Goal: Task Accomplishment & Management: Use online tool/utility

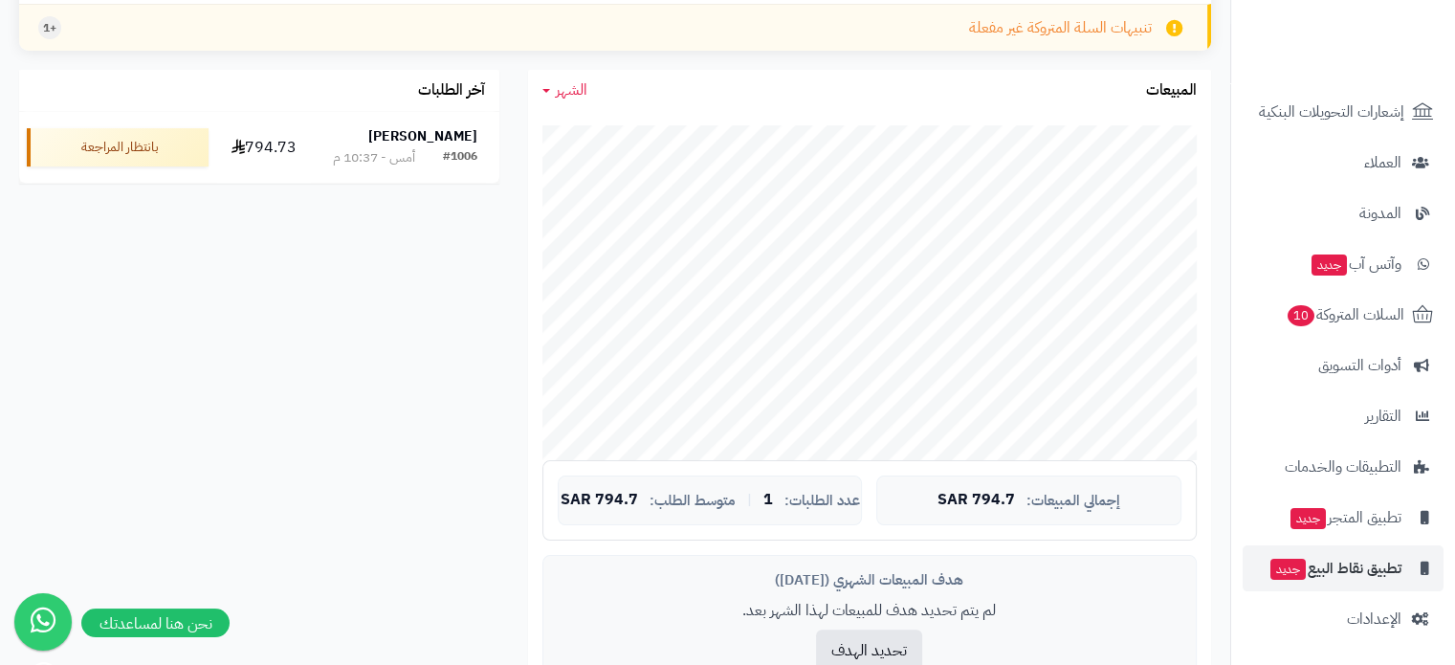
scroll to position [352, 0]
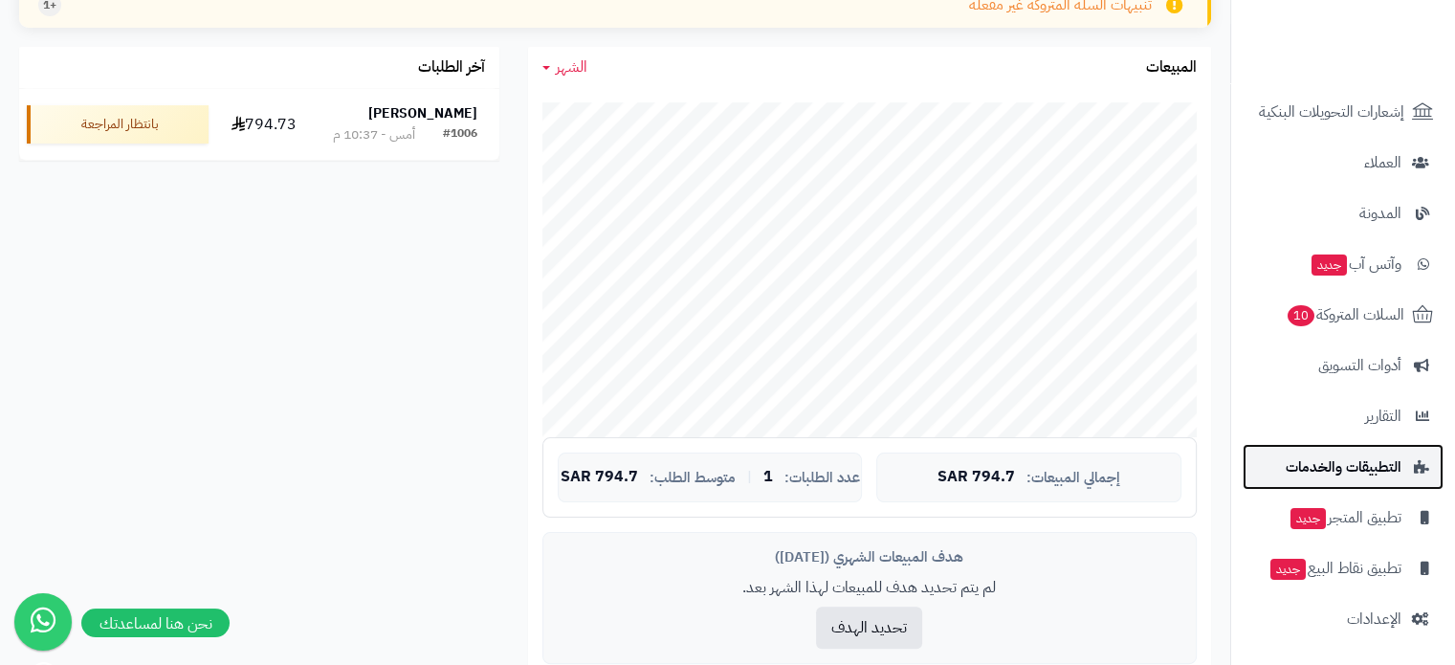
click at [1359, 470] on span "التطبيقات والخدمات" at bounding box center [1344, 467] width 116 height 27
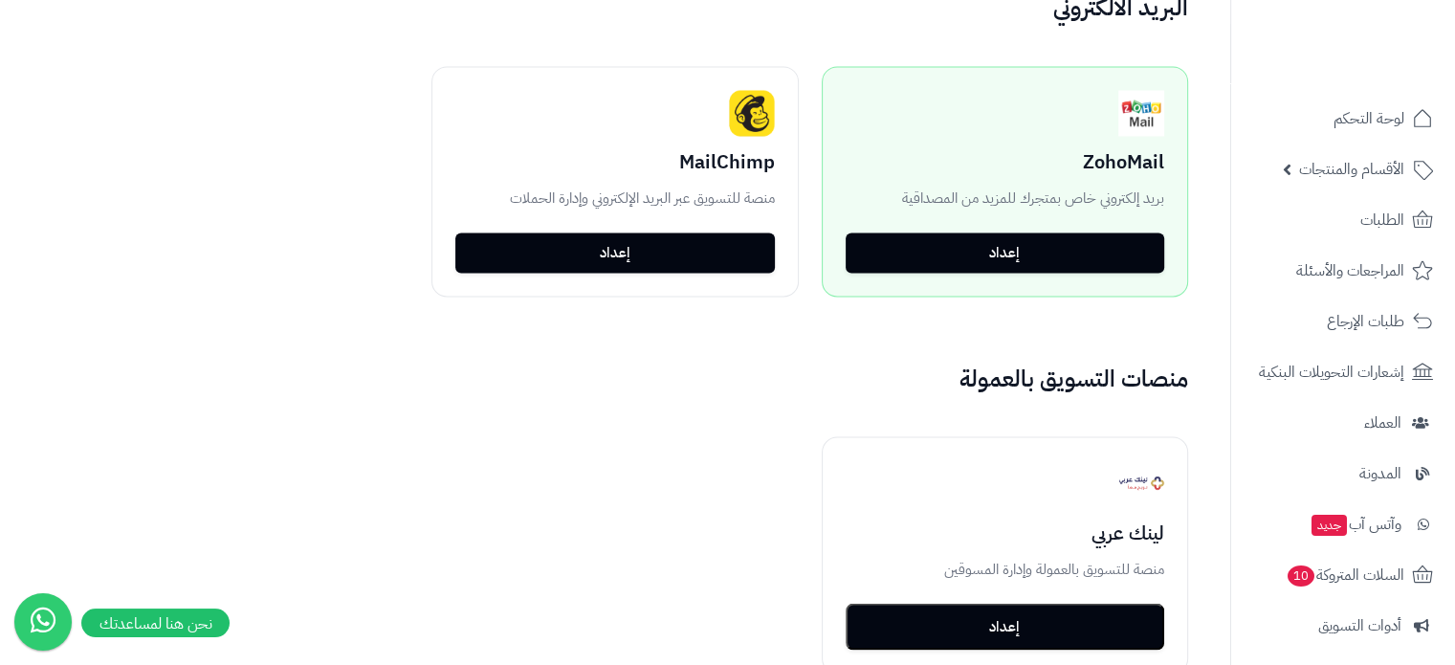
scroll to position [3437, 0]
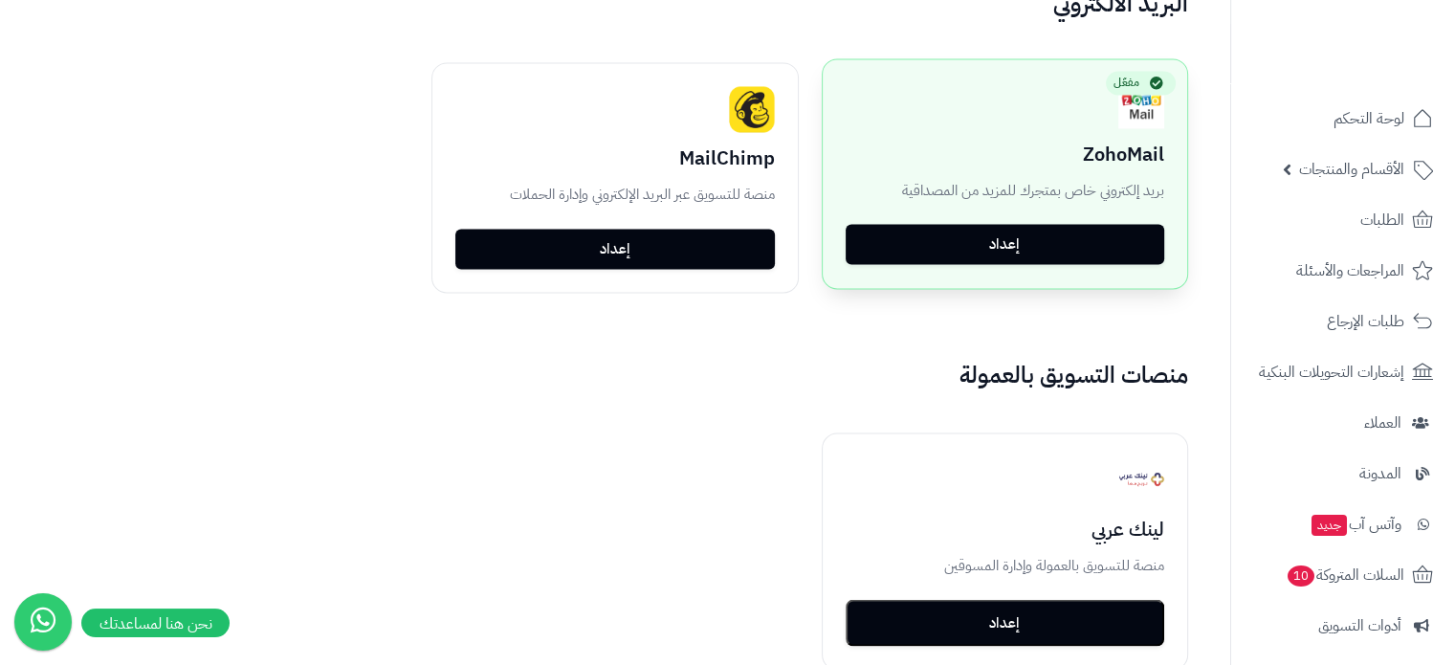
click at [1014, 224] on link "إعداد" at bounding box center [1005, 244] width 319 height 40
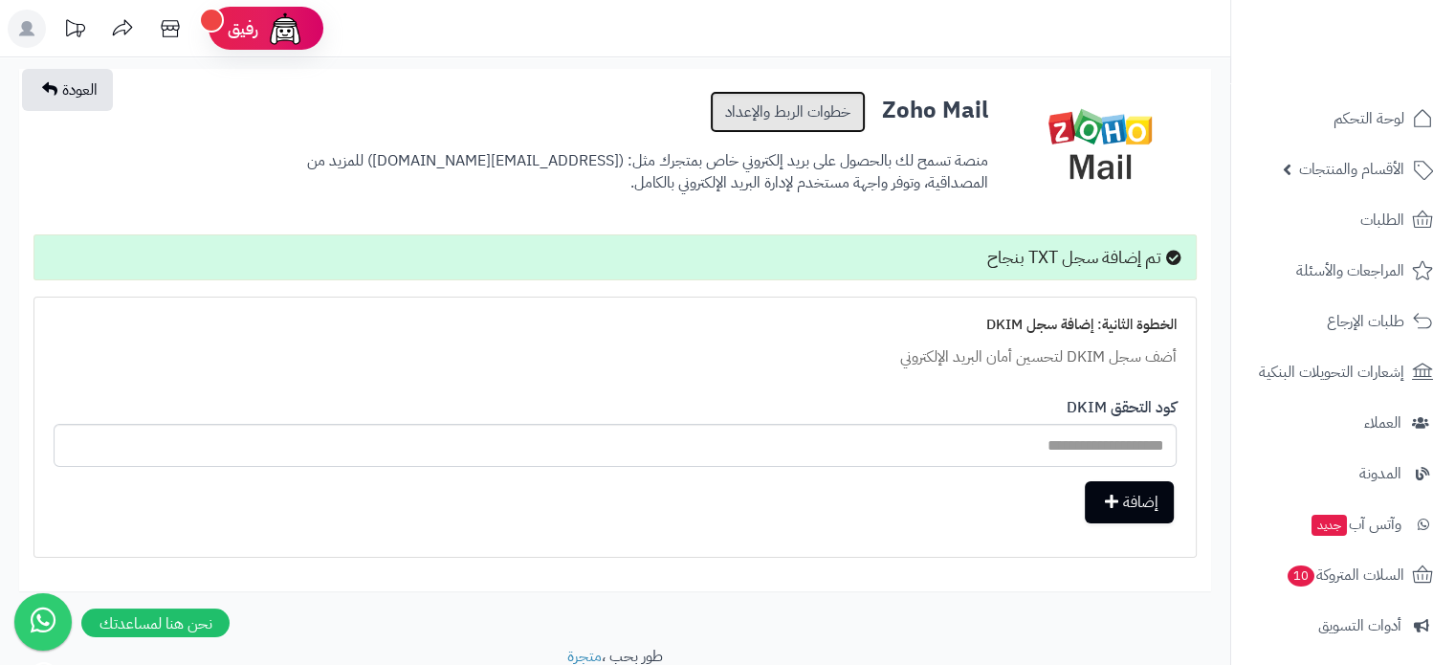
click at [780, 119] on link "خطوات الربط والإعداد" at bounding box center [788, 112] width 156 height 42
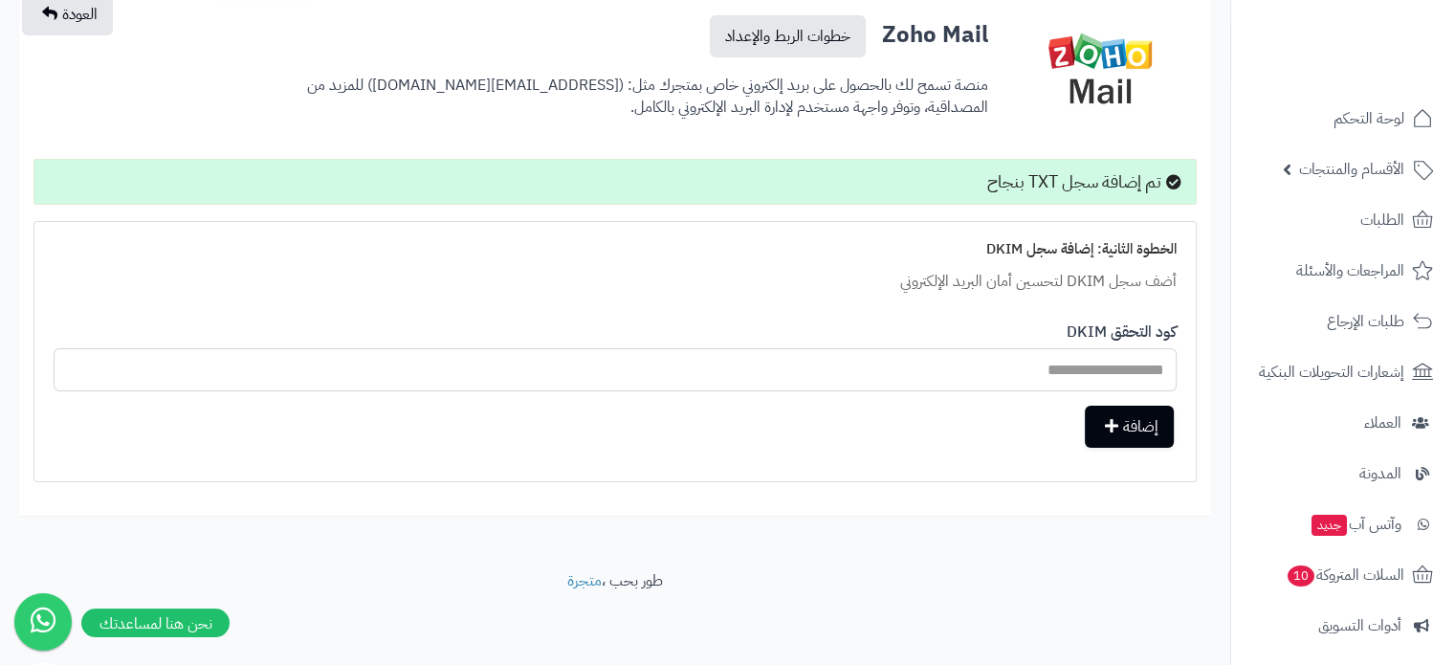
click at [754, 354] on input "text" at bounding box center [615, 369] width 1123 height 43
paste input "**********"
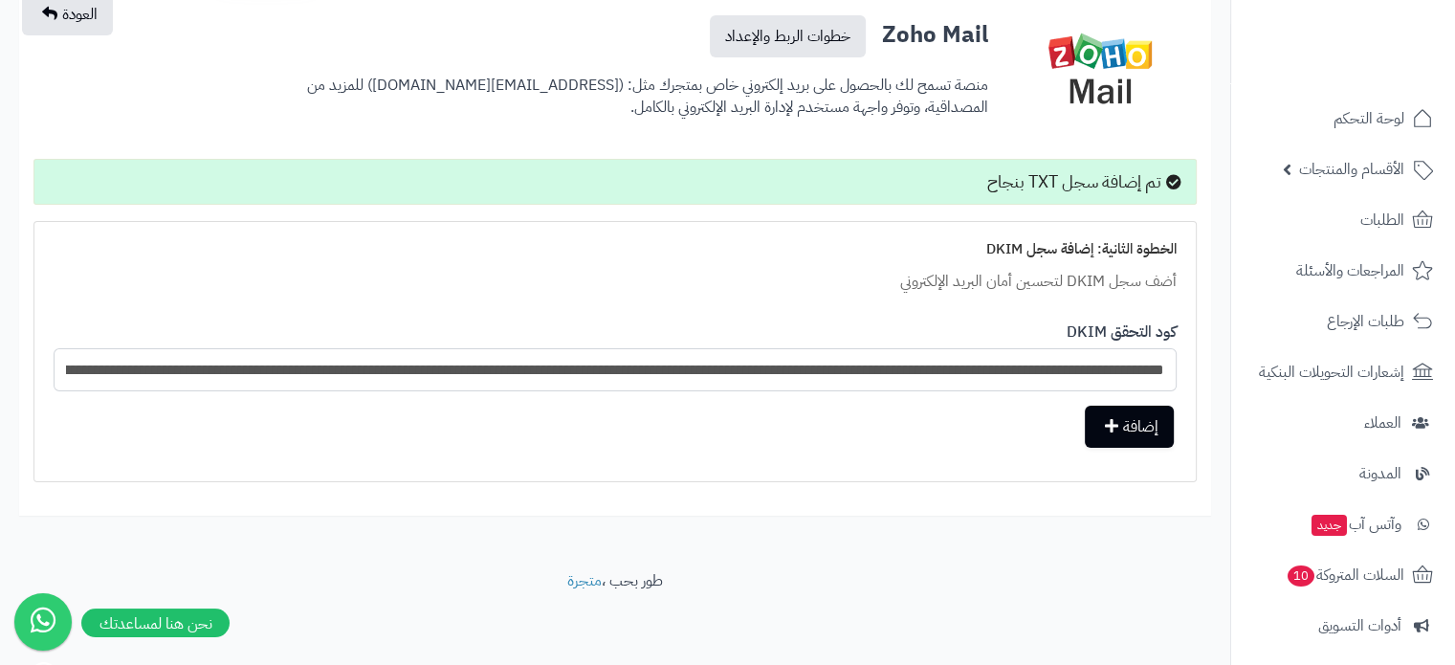
scroll to position [0, -924]
click at [1129, 436] on button "إضافة" at bounding box center [1129, 426] width 89 height 42
click at [702, 363] on input "**********" at bounding box center [615, 369] width 1123 height 43
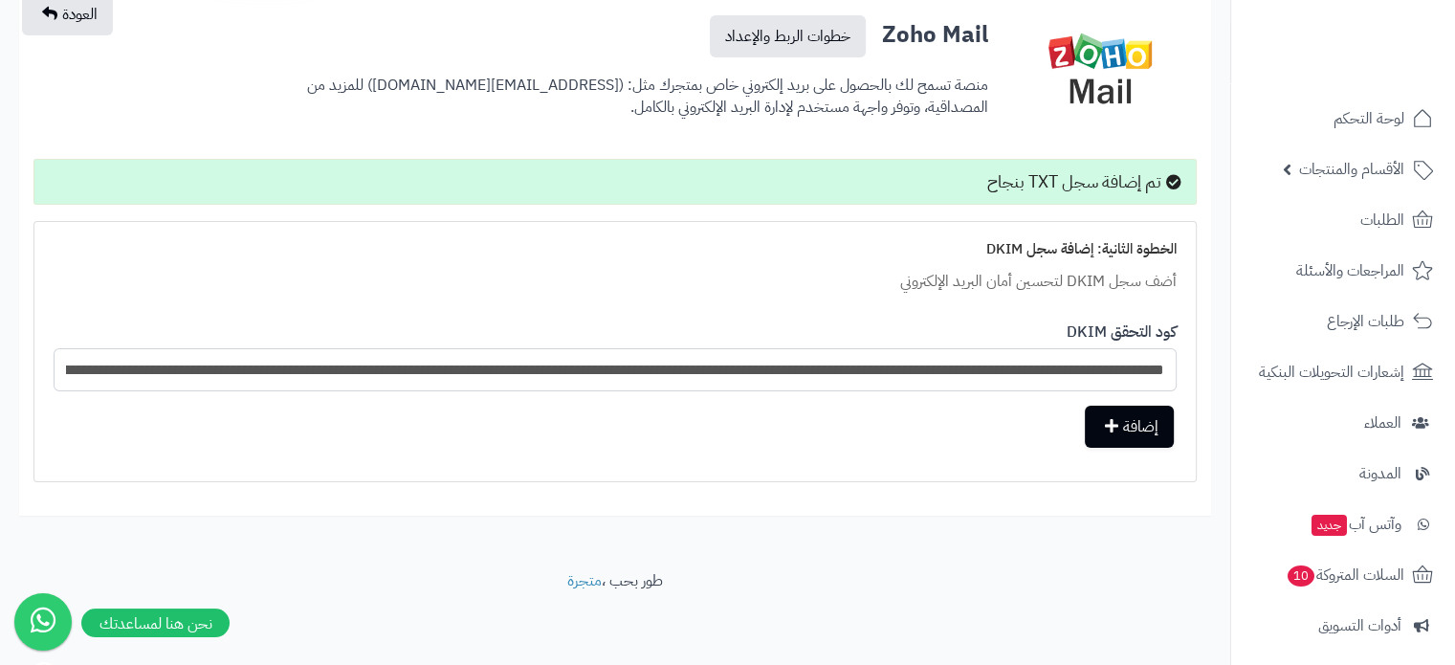
click at [702, 363] on input "**********" at bounding box center [615, 369] width 1123 height 43
paste input "text"
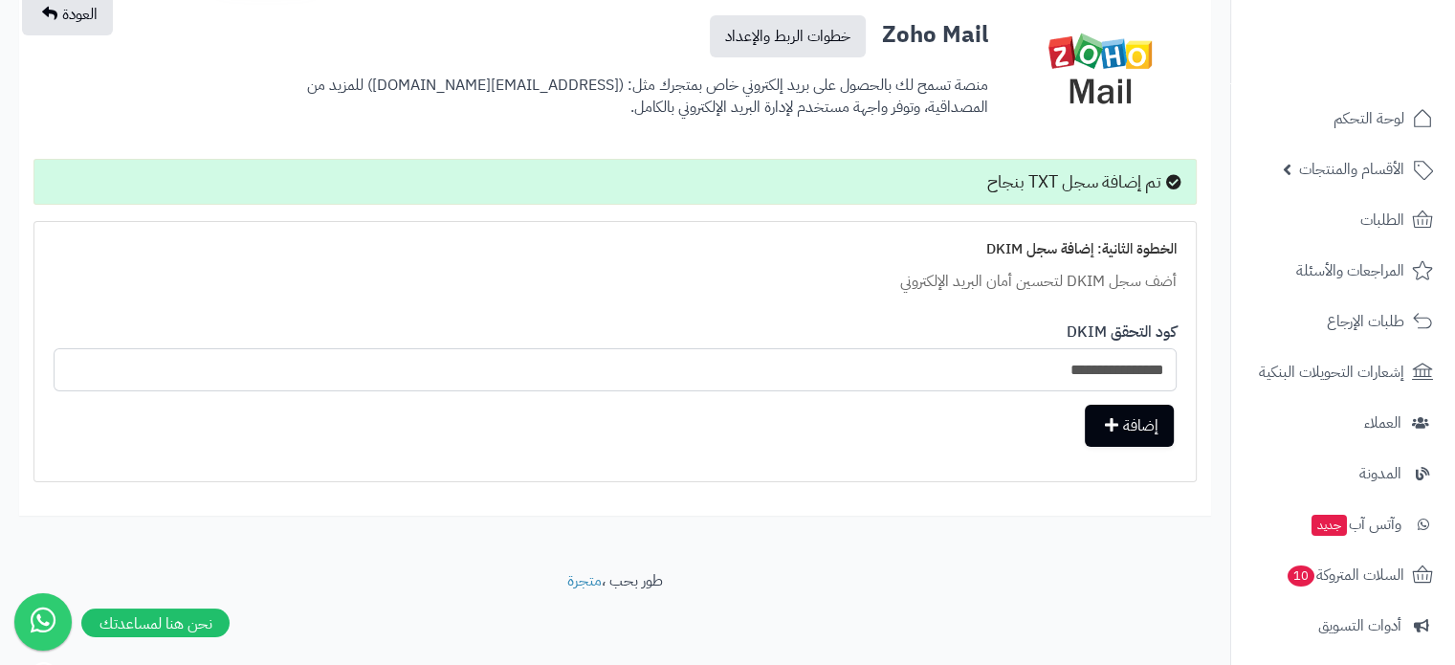
type input "**********"
click at [1110, 430] on icon "button" at bounding box center [1111, 424] width 13 height 15
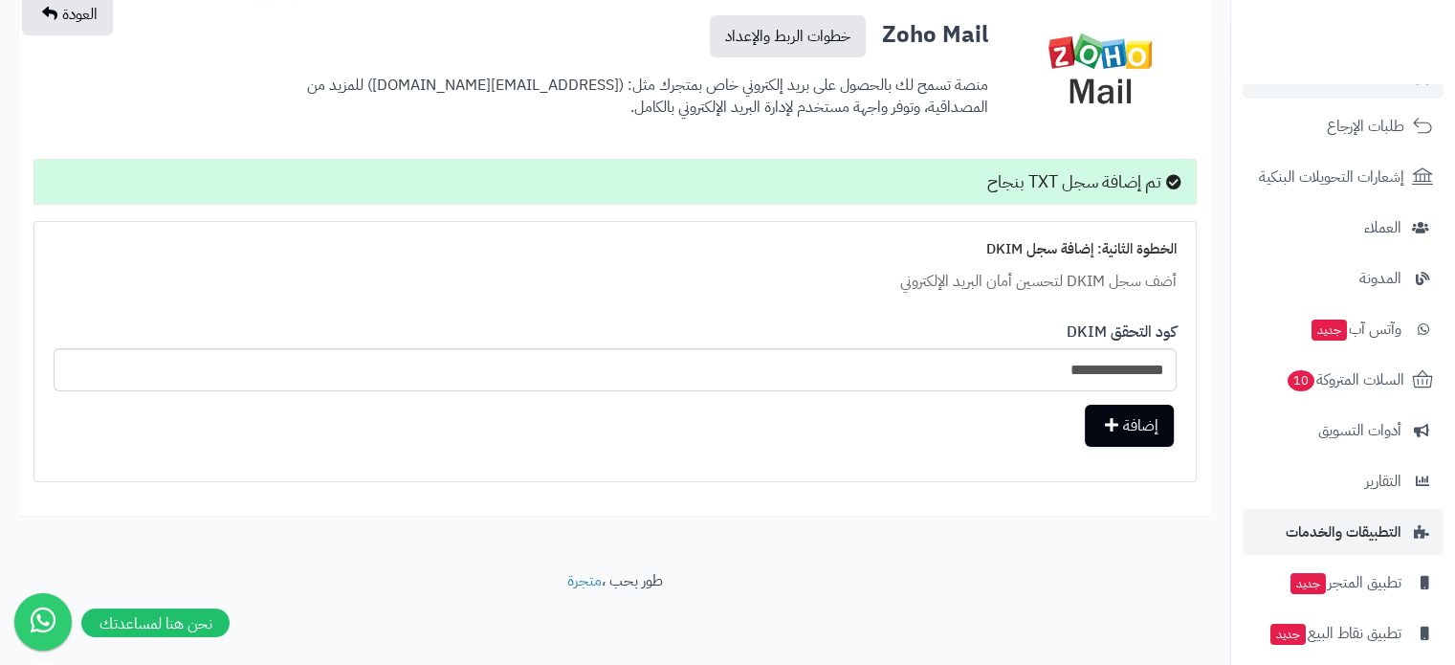
scroll to position [260, 0]
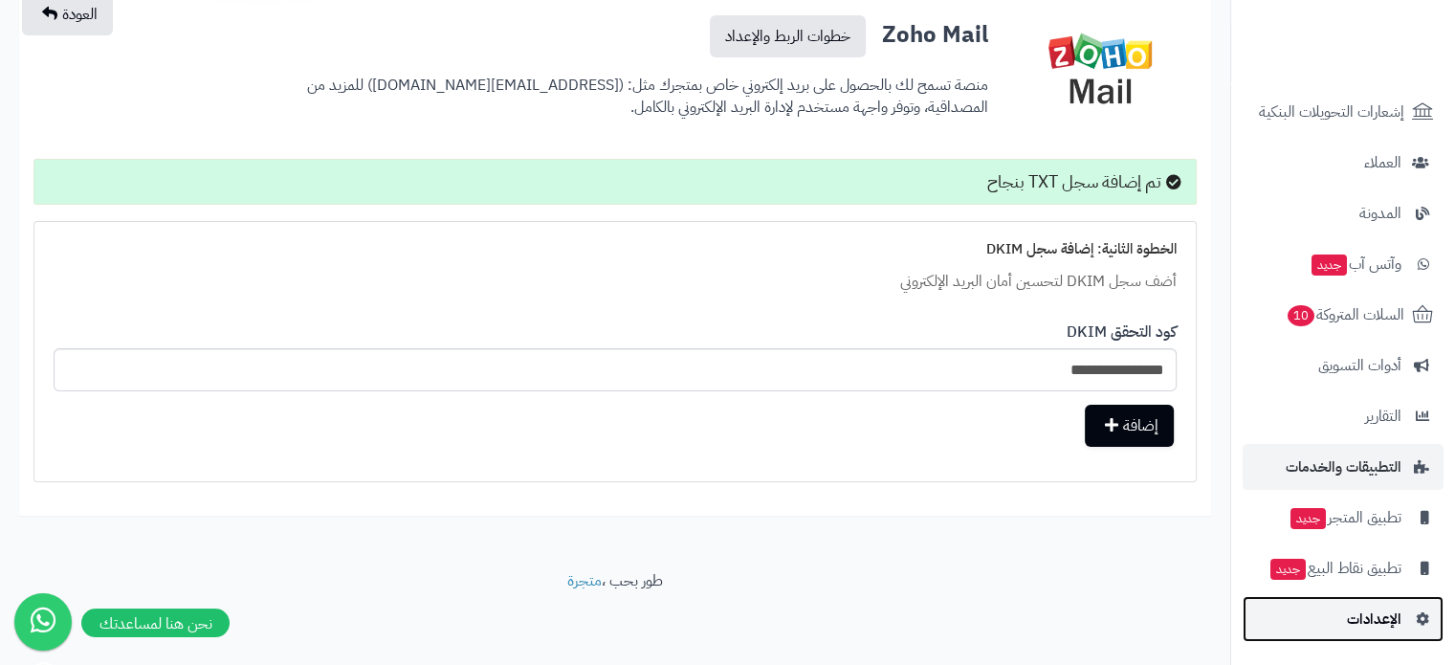
click at [1363, 606] on span "الإعدادات" at bounding box center [1374, 619] width 55 height 27
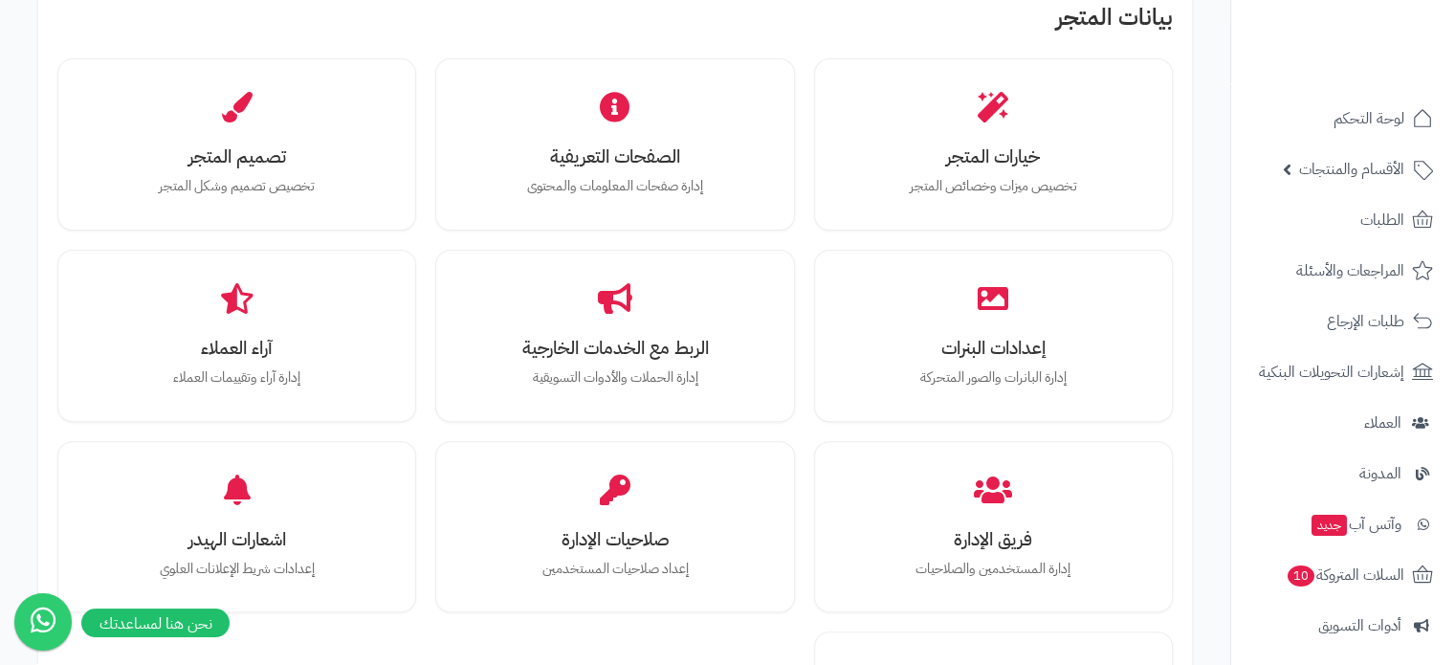
scroll to position [609, 0]
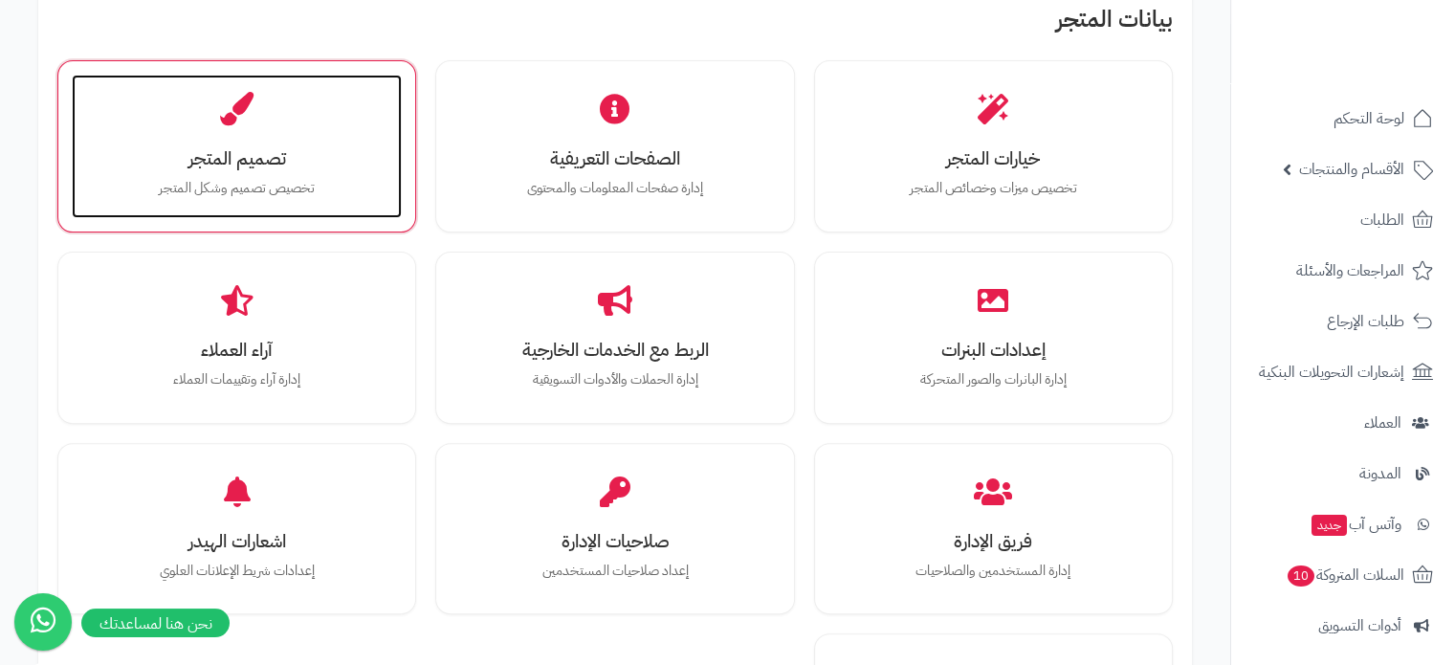
click at [239, 101] on icon at bounding box center [236, 109] width 33 height 33
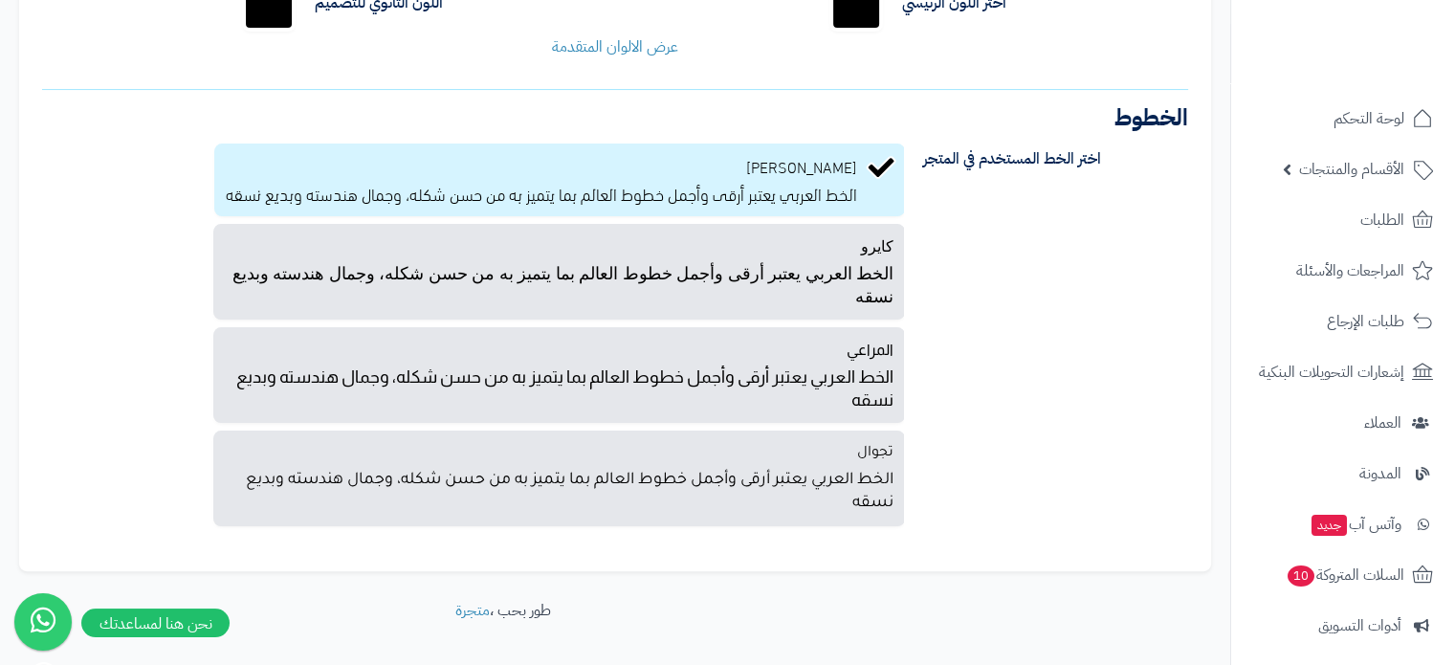
scroll to position [362, 0]
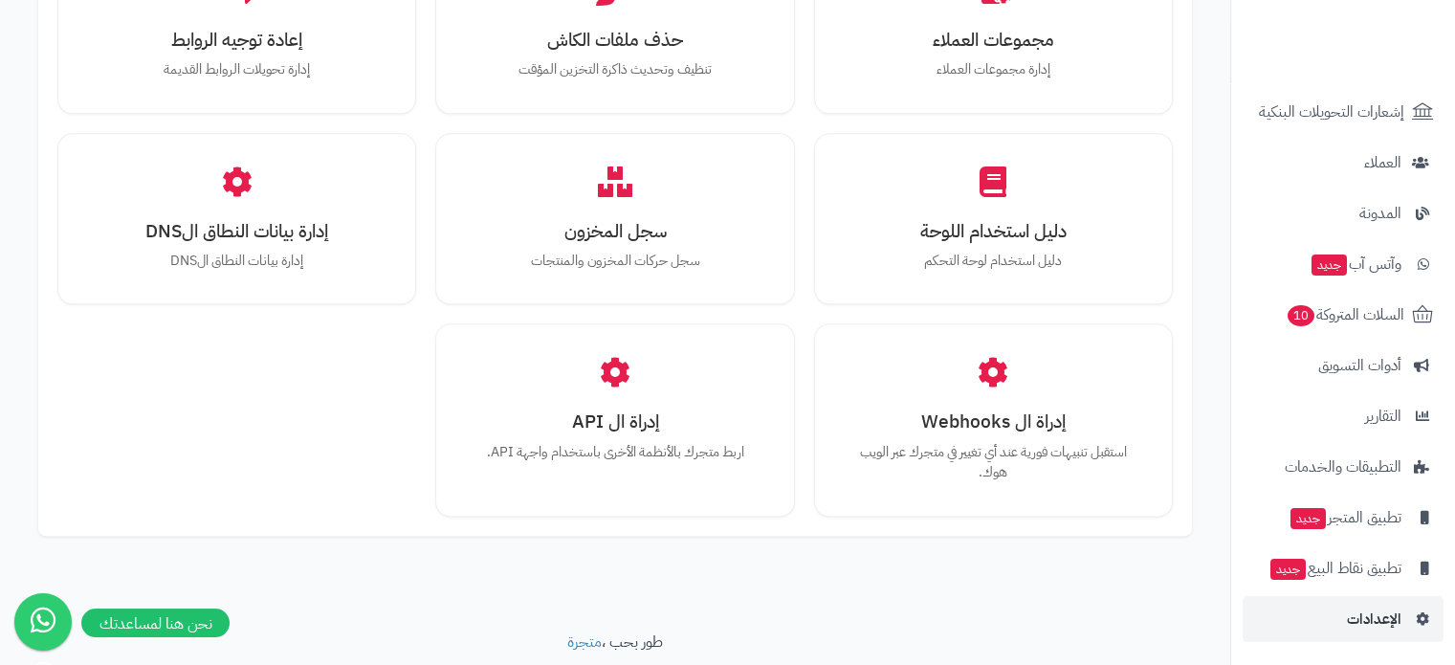
scroll to position [260, 0]
click at [1370, 603] on link "الإعدادات" at bounding box center [1343, 619] width 201 height 46
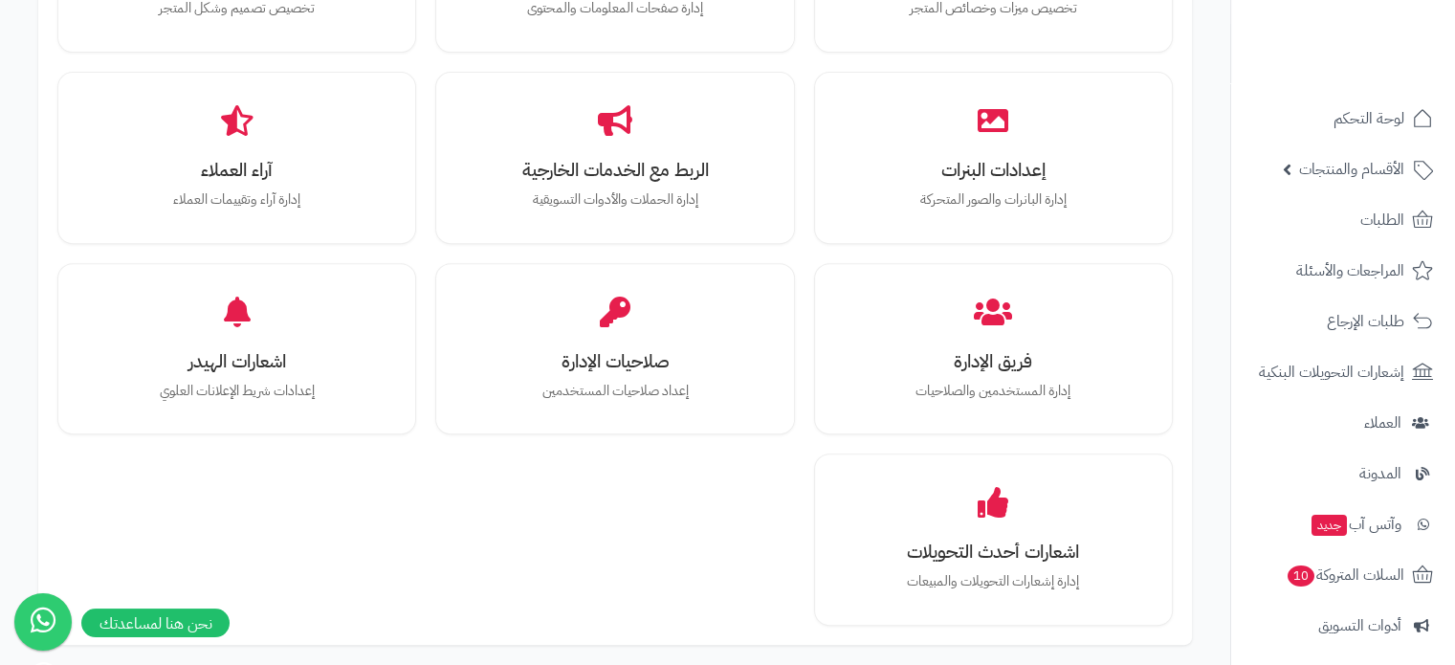
scroll to position [788, 0]
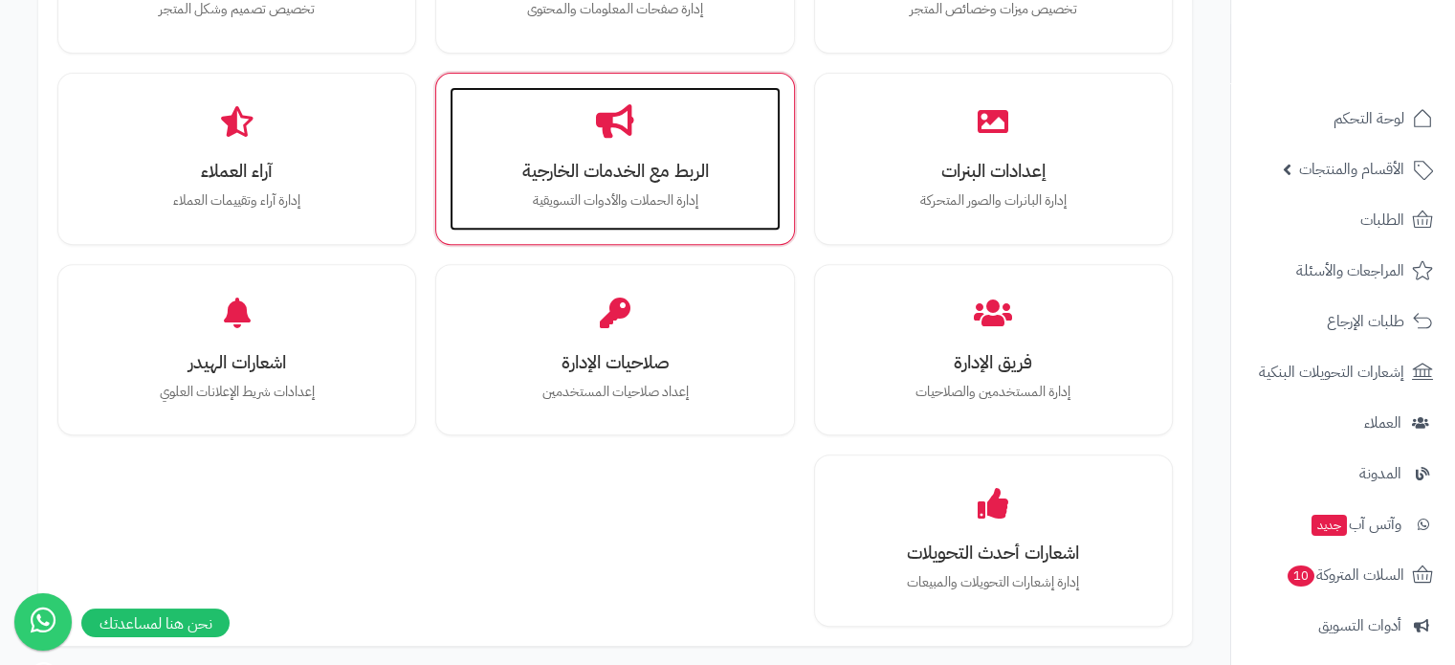
click at [532, 161] on h3 "الربط مع الخدمات الخارجية" at bounding box center [615, 171] width 292 height 20
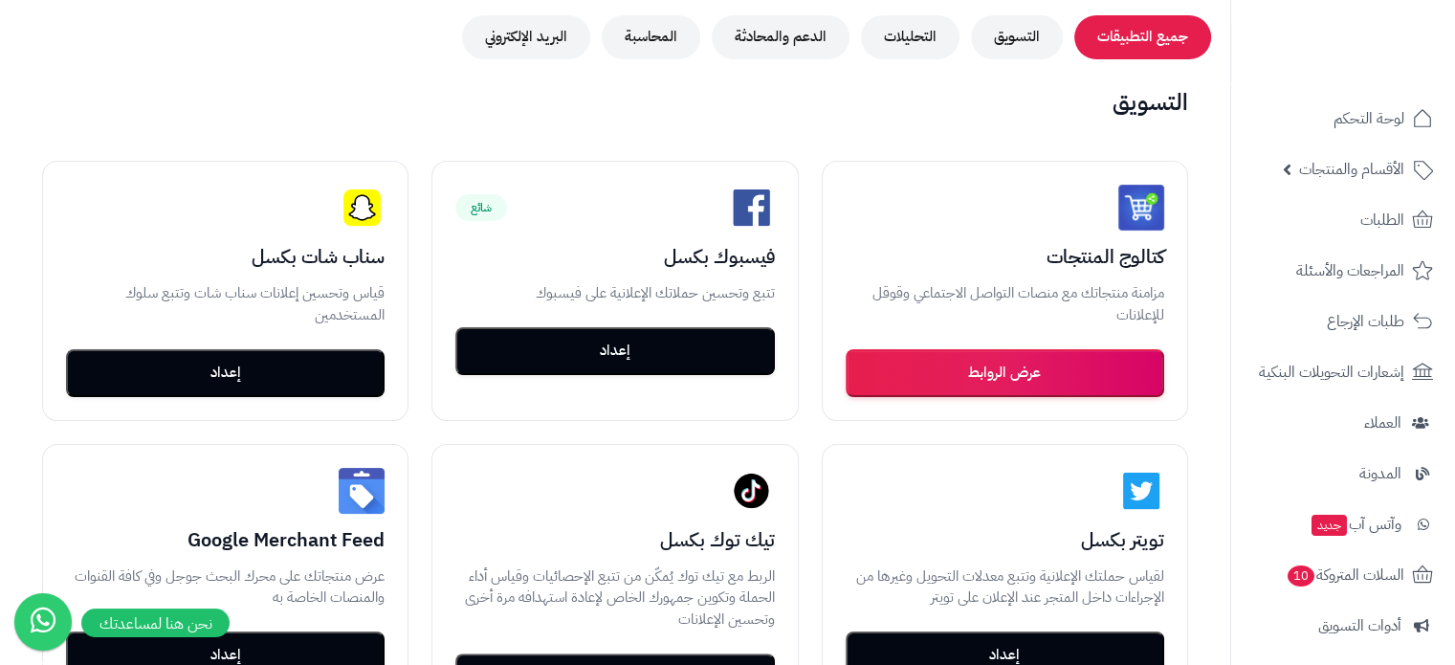
scroll to position [276, 0]
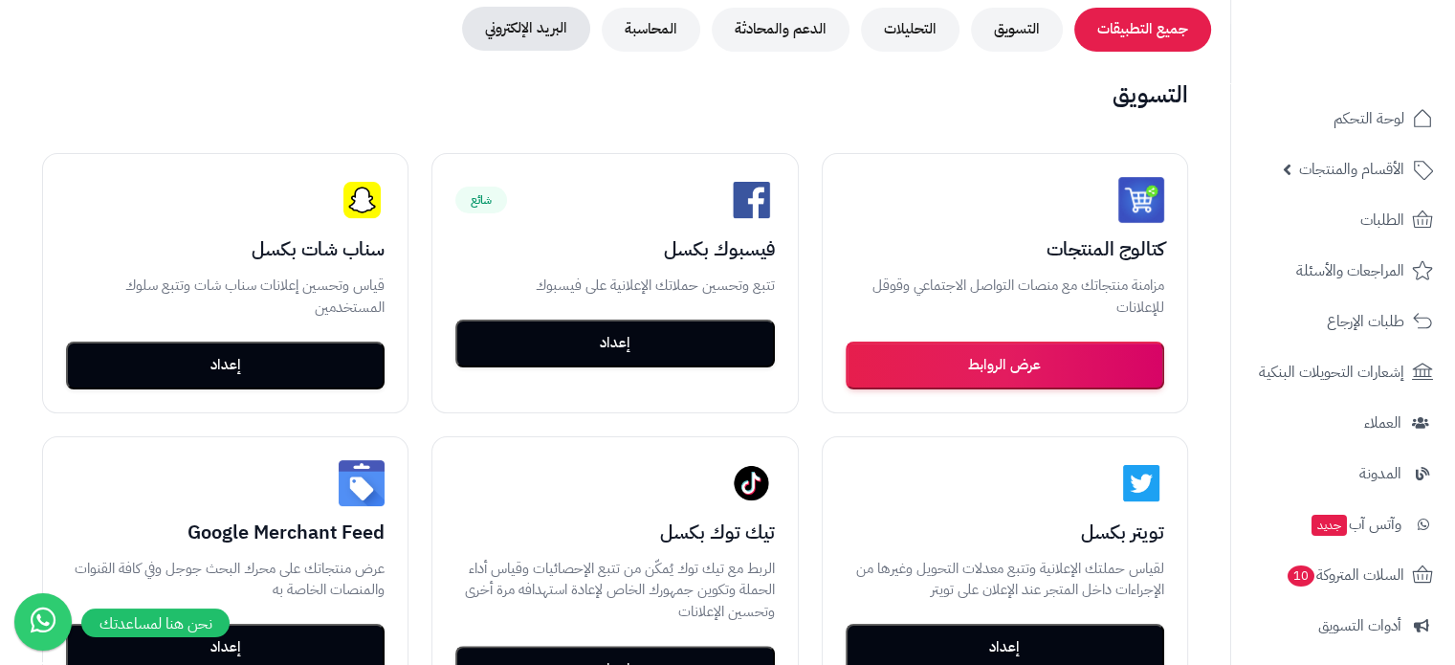
click at [563, 30] on button "البريد الإلكتروني" at bounding box center [526, 29] width 128 height 44
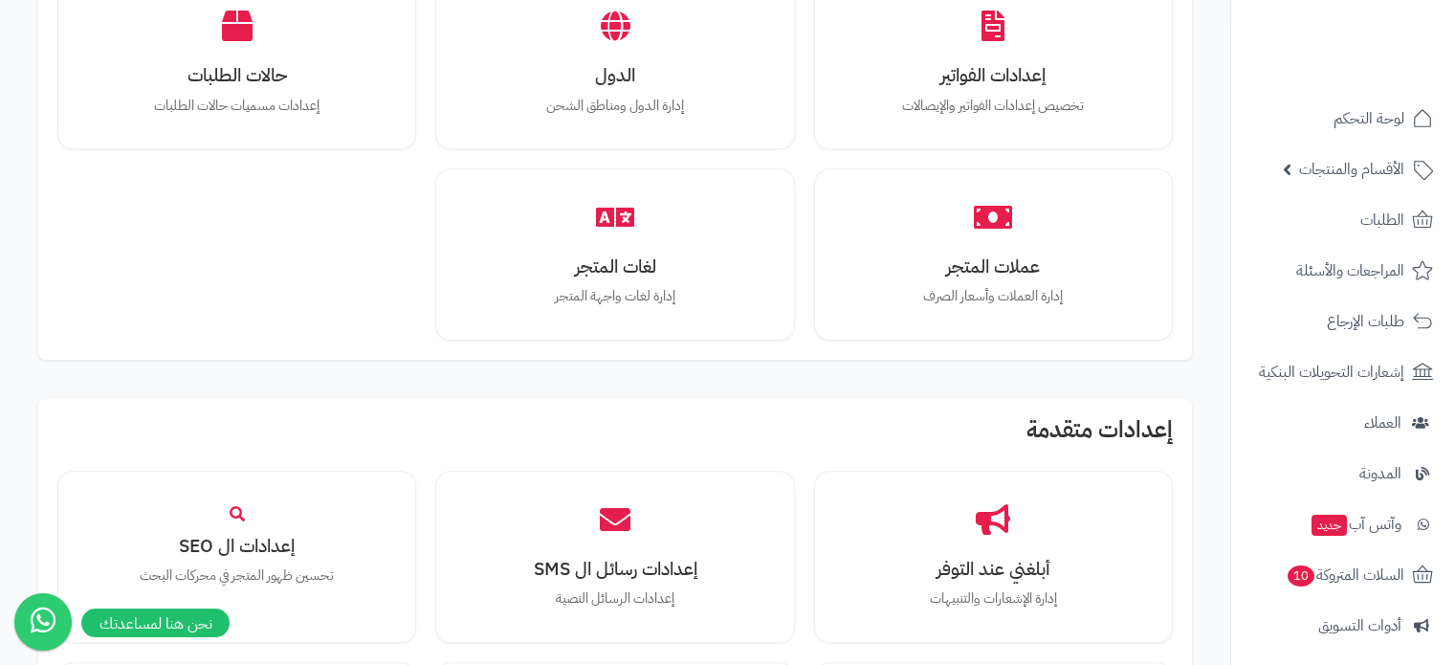
scroll to position [1566, 0]
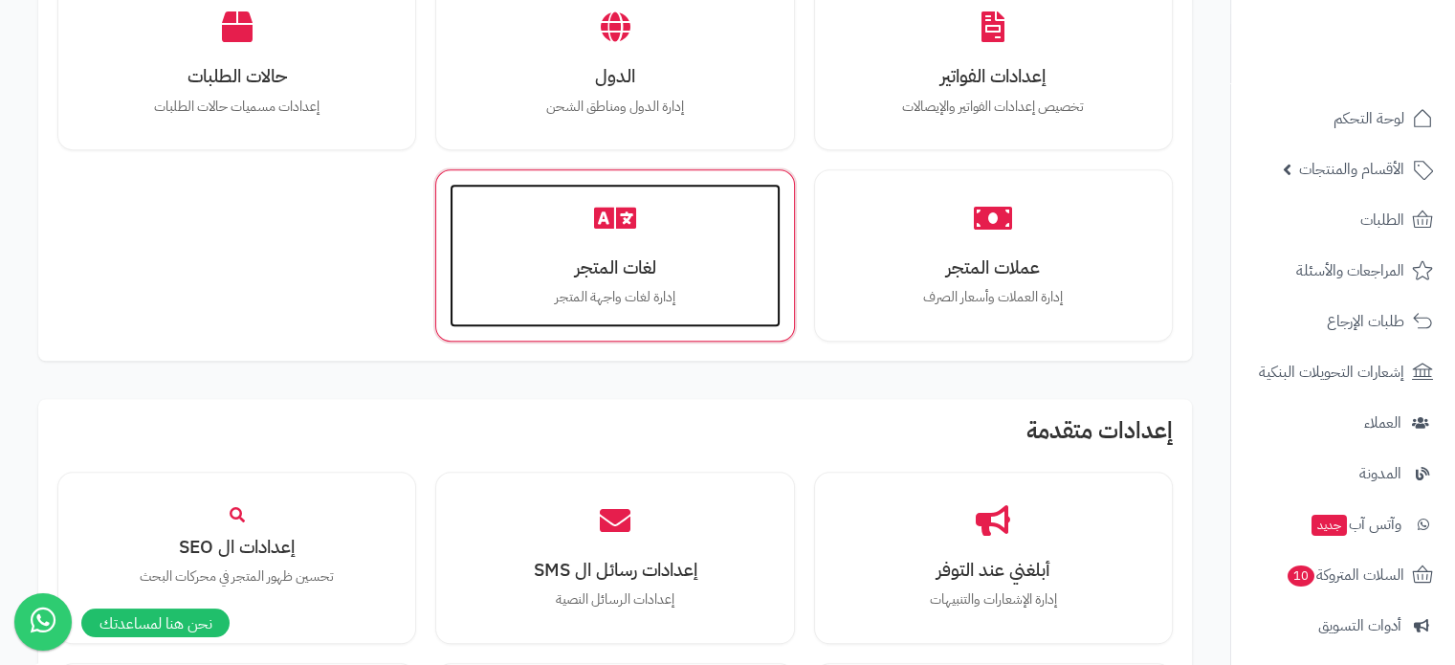
click at [586, 266] on h3 "لغات المتجر" at bounding box center [615, 267] width 292 height 20
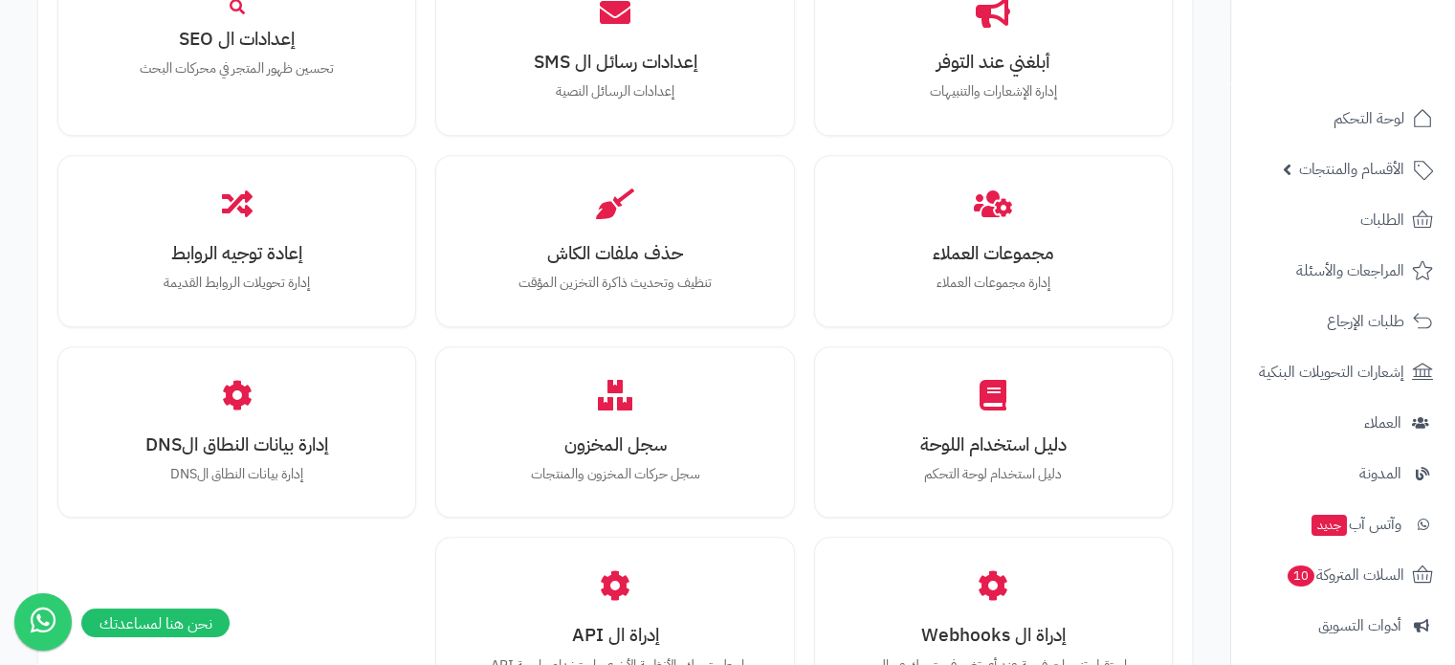
scroll to position [2075, 0]
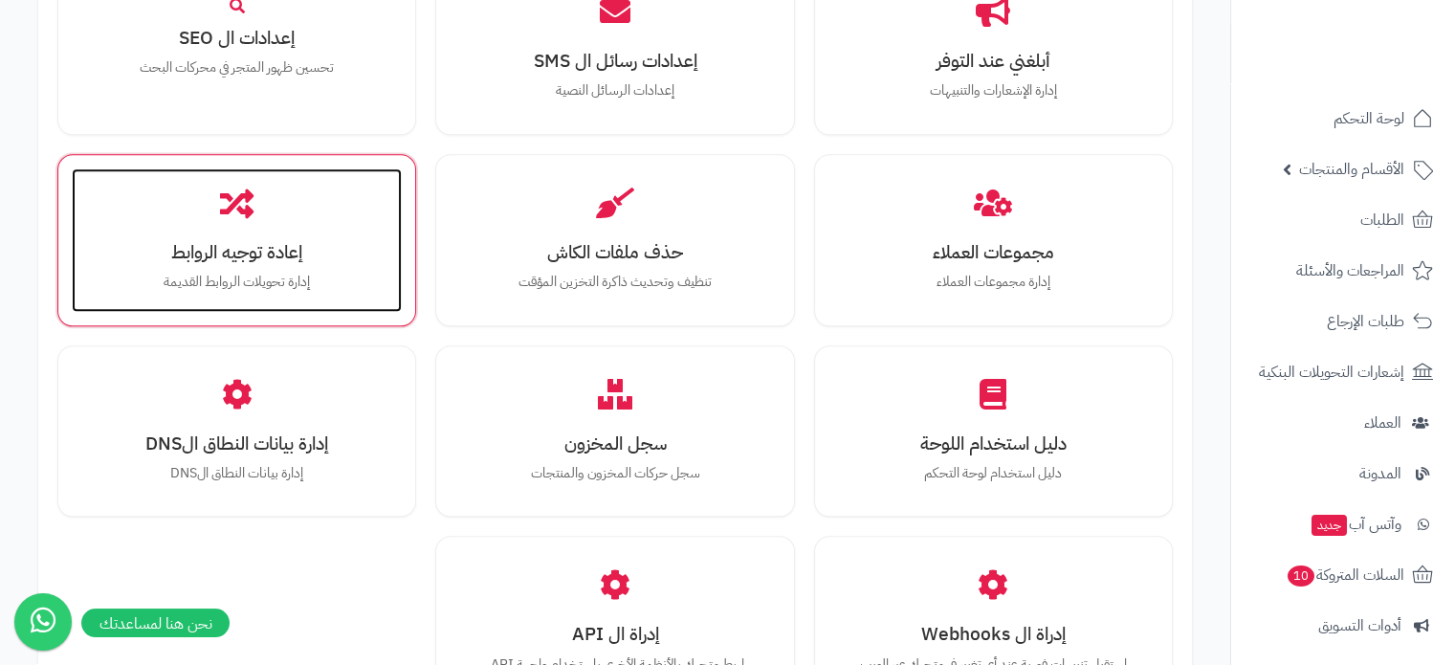
click at [241, 242] on h3 "إعادة توجيه الروابط" at bounding box center [237, 252] width 292 height 20
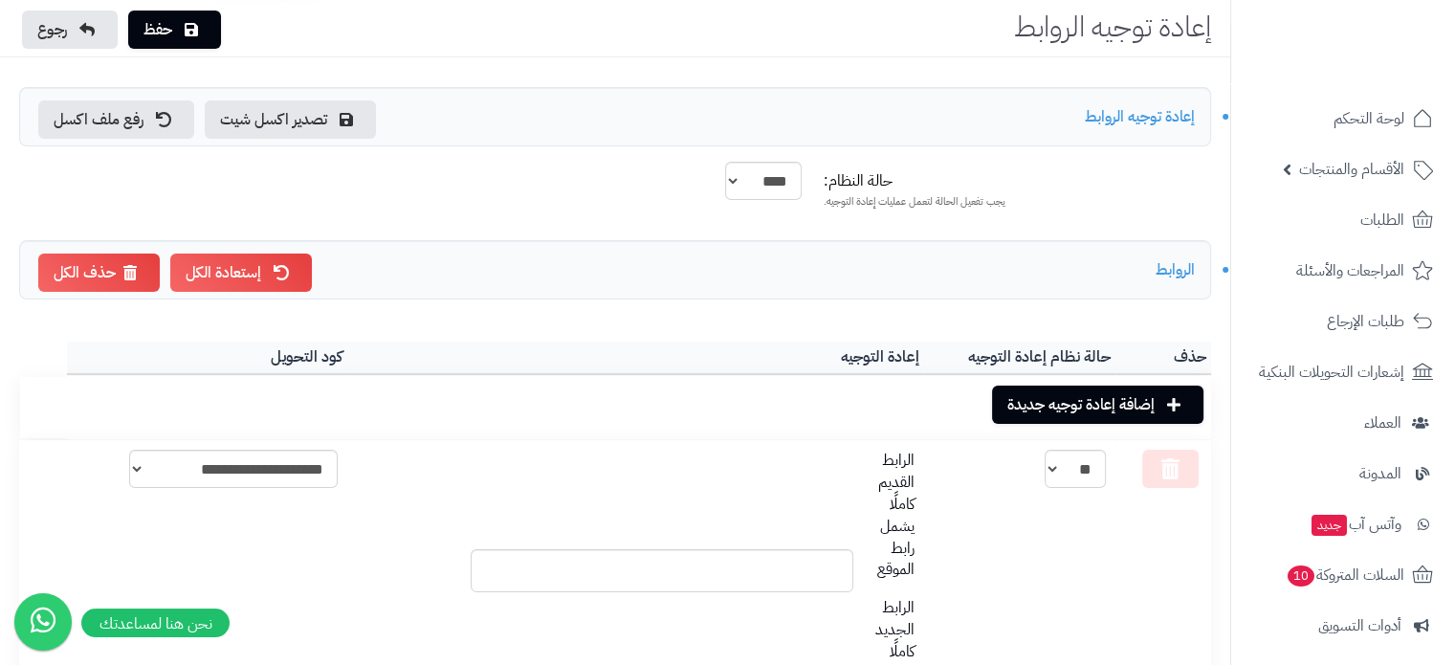
scroll to position [29, 0]
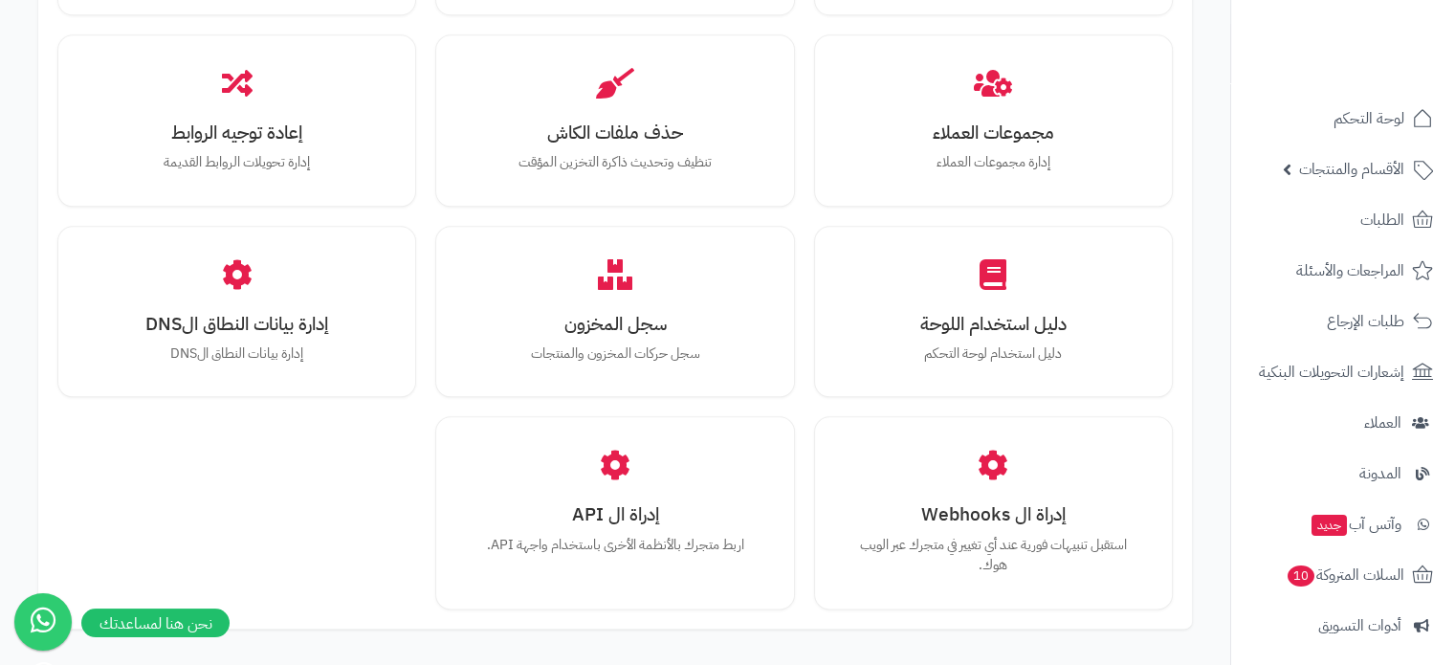
scroll to position [2196, 0]
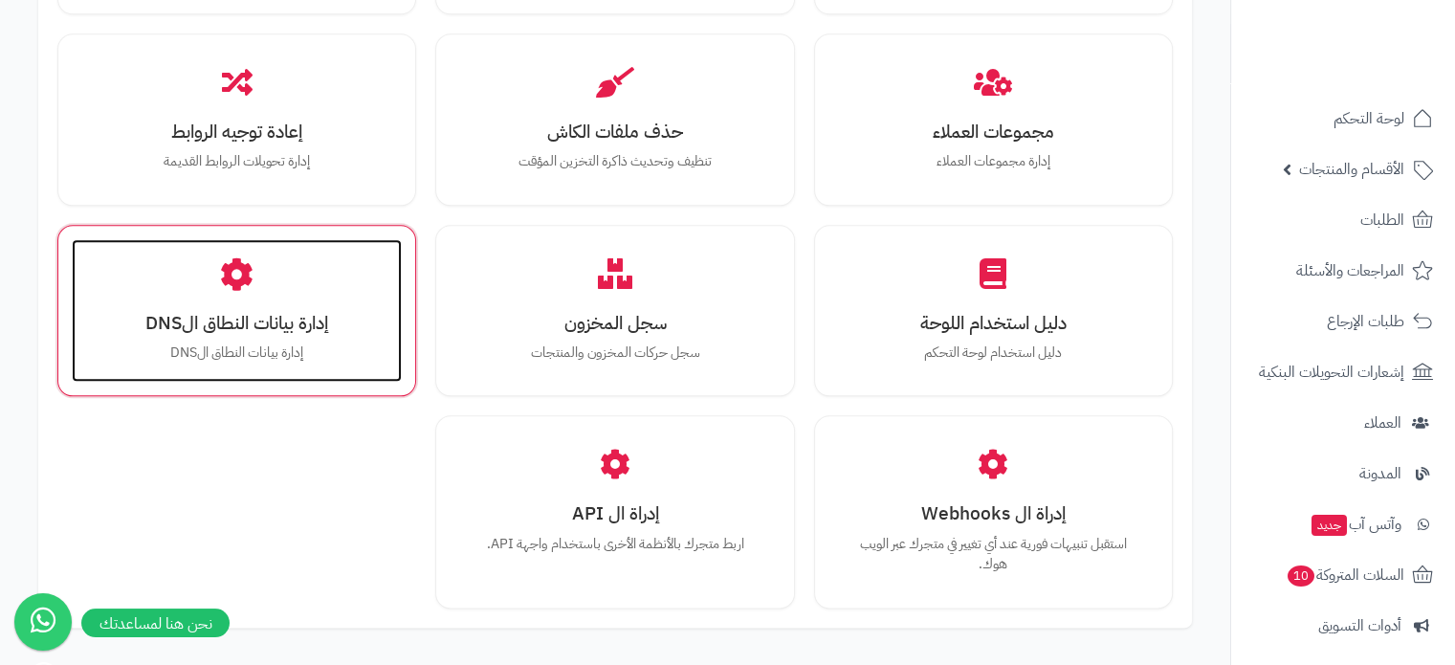
click at [194, 295] on div "إدارة بيانات النطاق الDNS إدارة بيانات النطاق الDNS" at bounding box center [237, 311] width 330 height 144
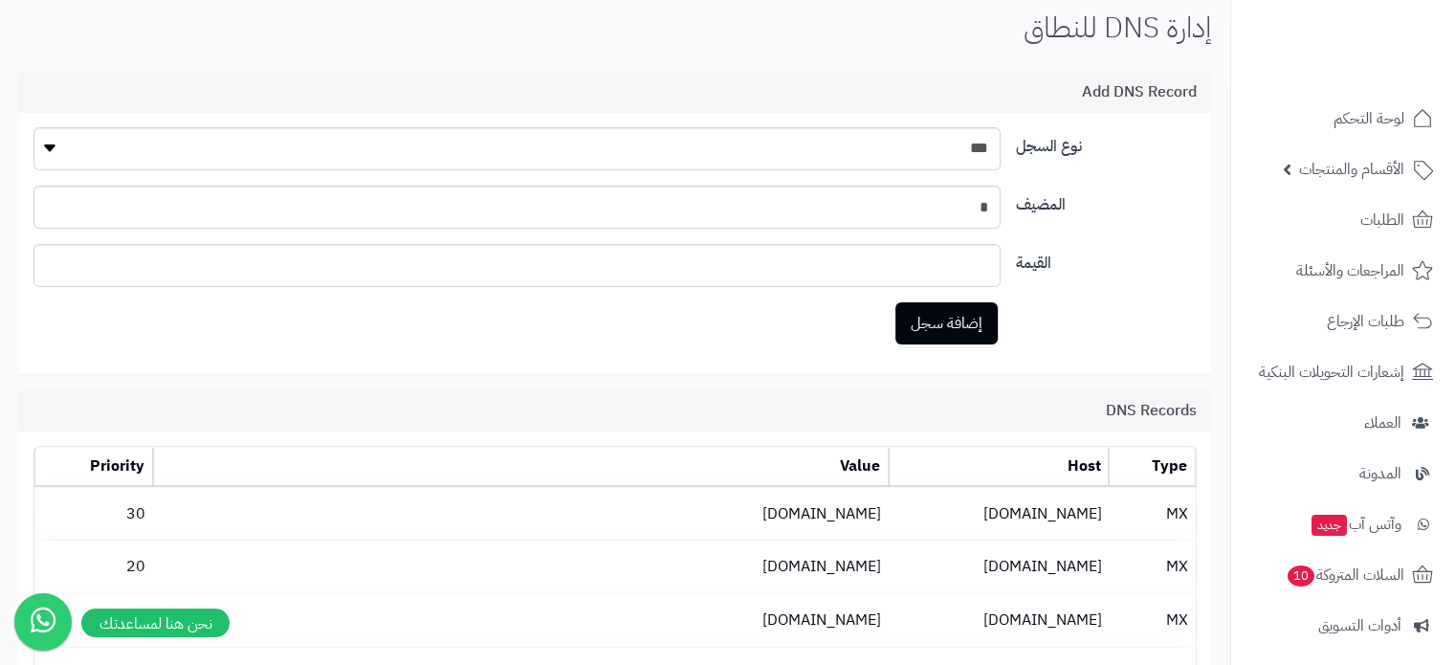
scroll to position [346, 0]
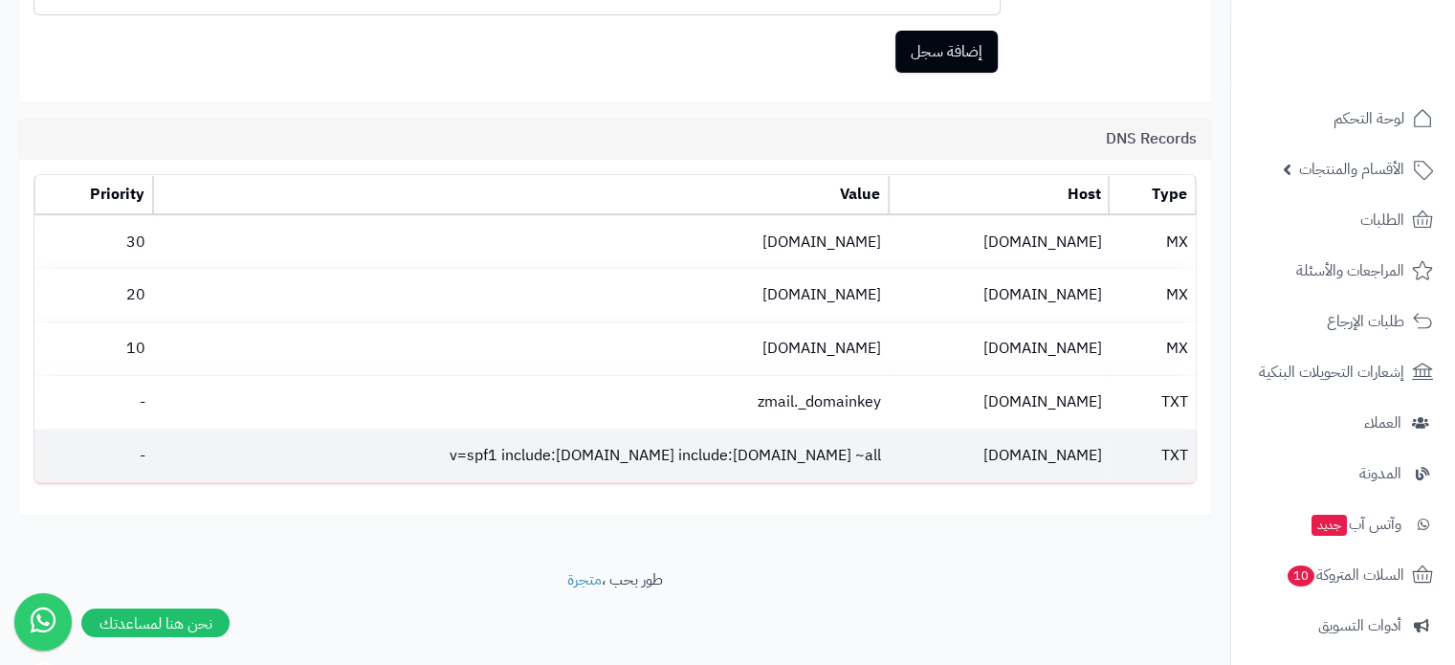
click at [569, 454] on td "v=spf1 include:[DOMAIN_NAME] include:[DOMAIN_NAME] ~all" at bounding box center [521, 456] width 736 height 53
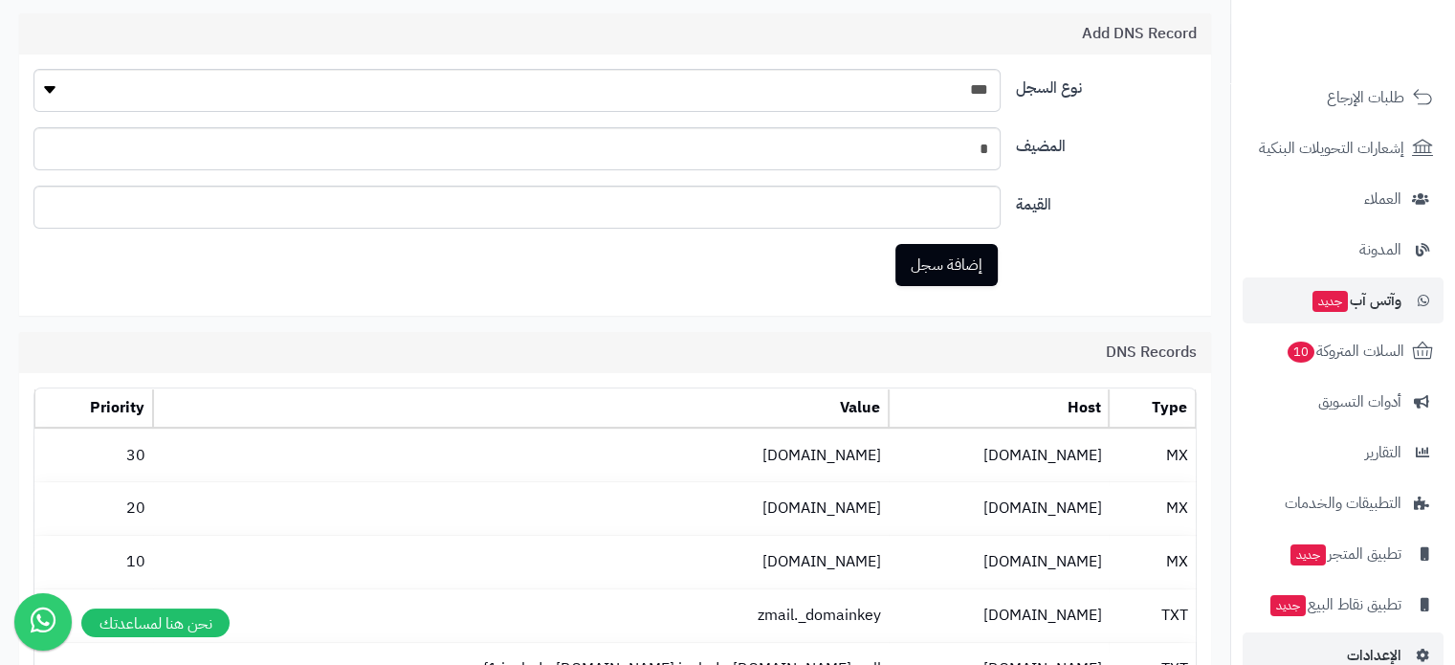
scroll to position [225, 0]
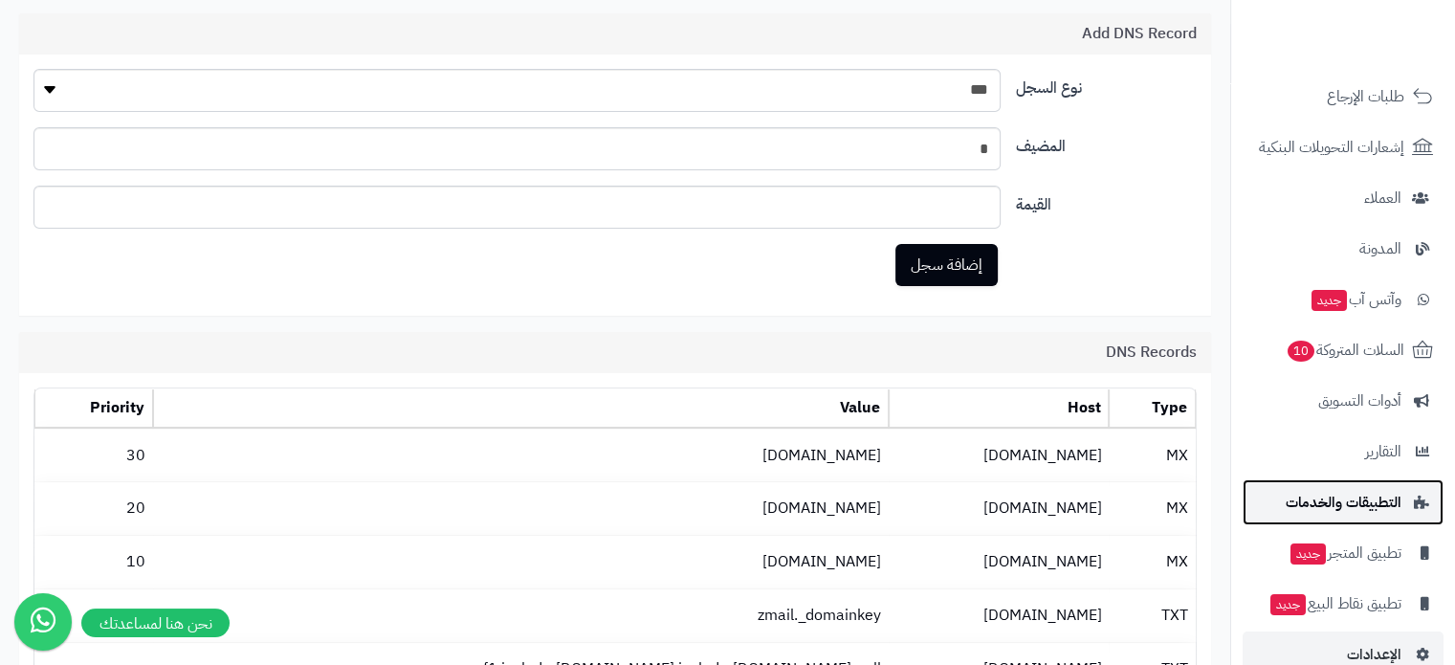
click at [1334, 506] on span "التطبيقات والخدمات" at bounding box center [1344, 502] width 116 height 27
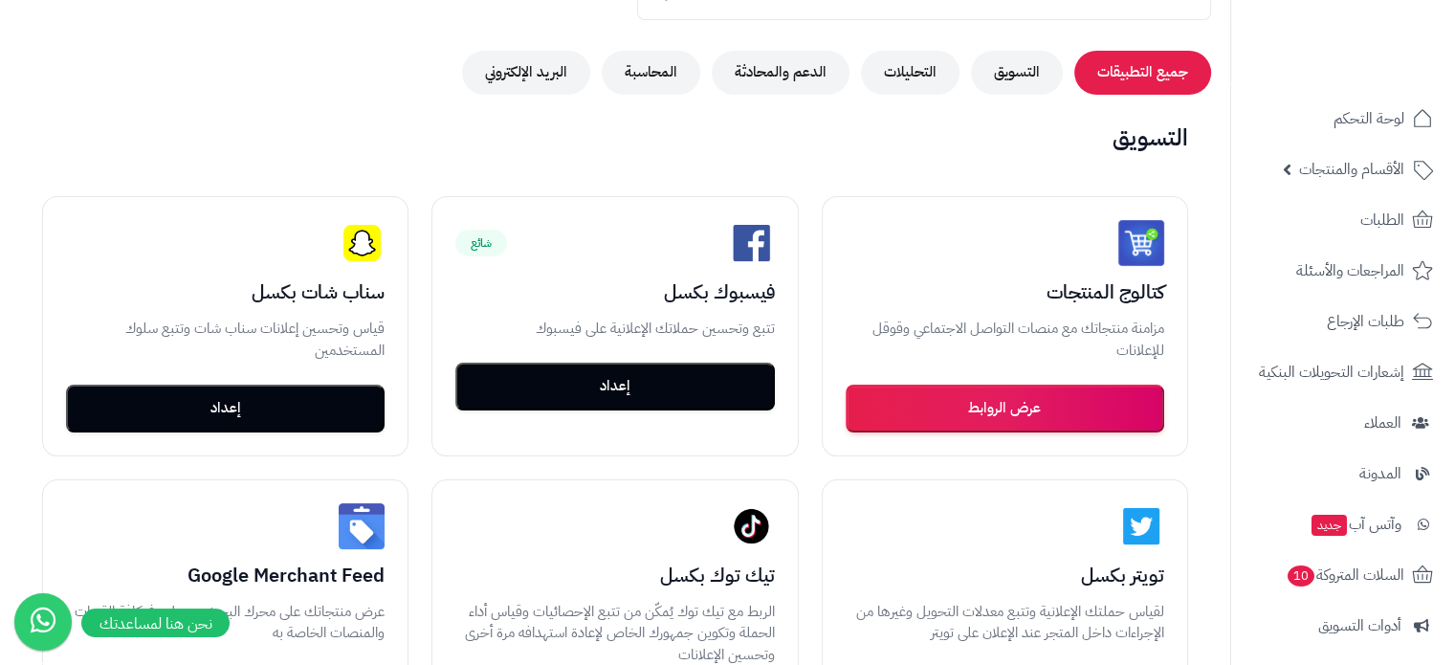
scroll to position [176, 0]
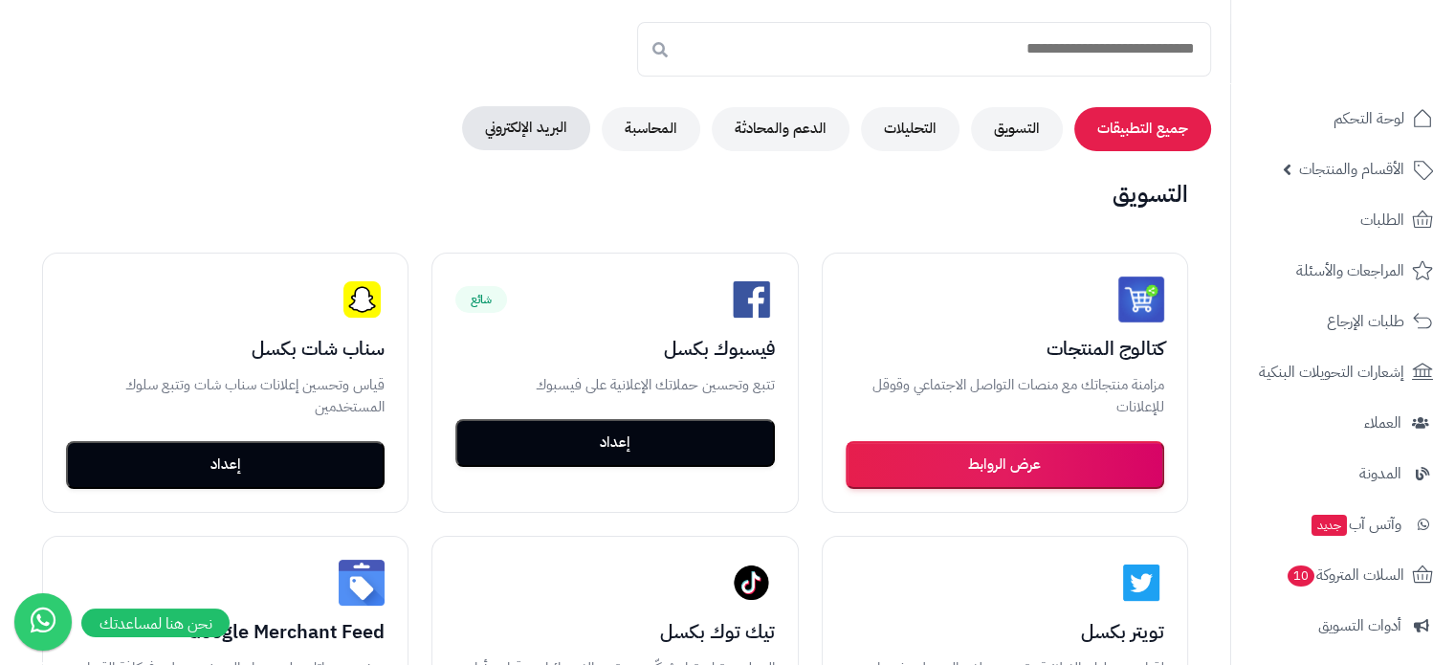
click at [545, 133] on button "البريد الإلكتروني" at bounding box center [526, 128] width 128 height 44
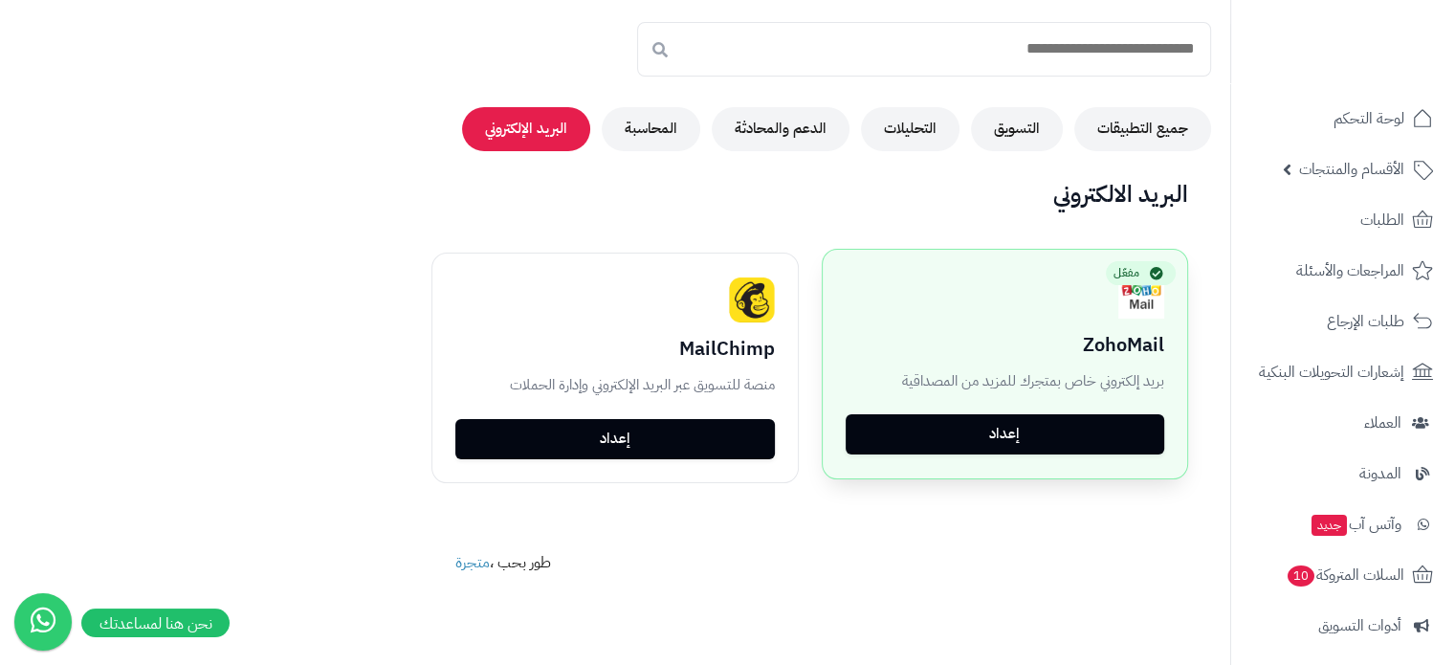
click at [1005, 431] on link "إعداد" at bounding box center [1005, 434] width 319 height 40
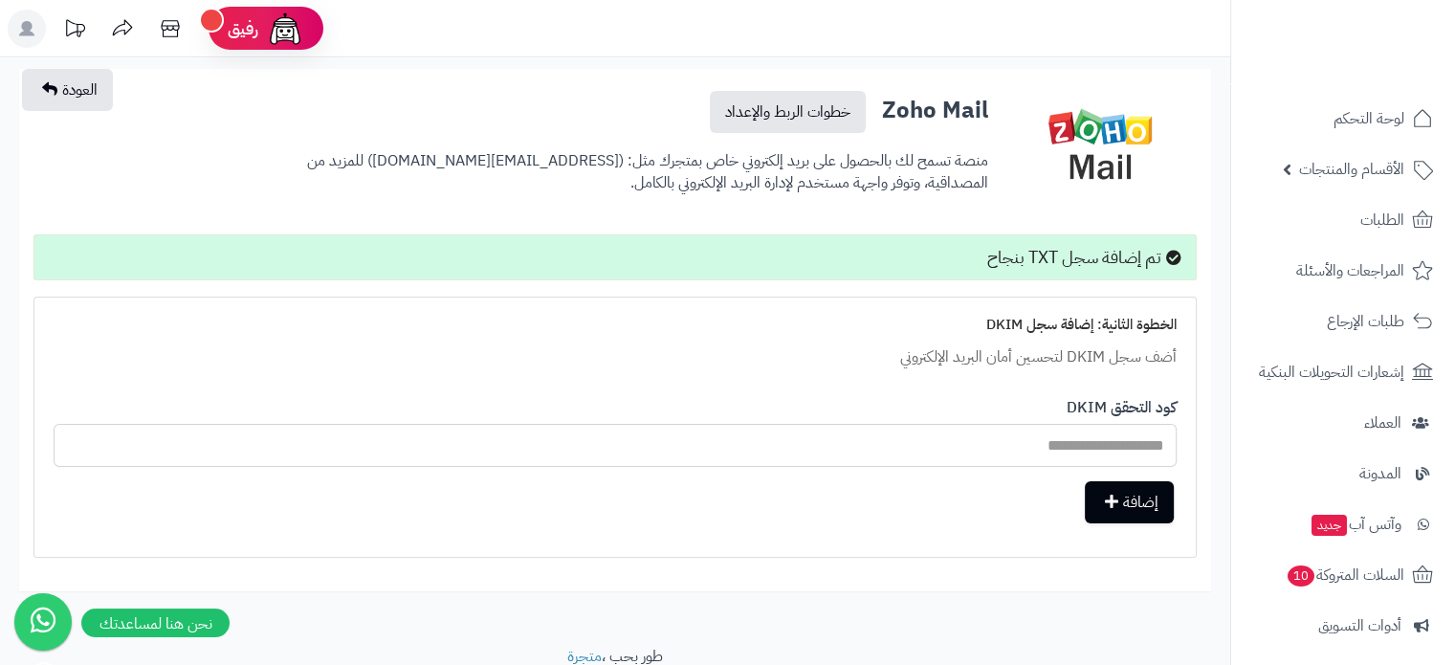
click at [847, 439] on input "text" at bounding box center [615, 445] width 1123 height 43
paste input "**********"
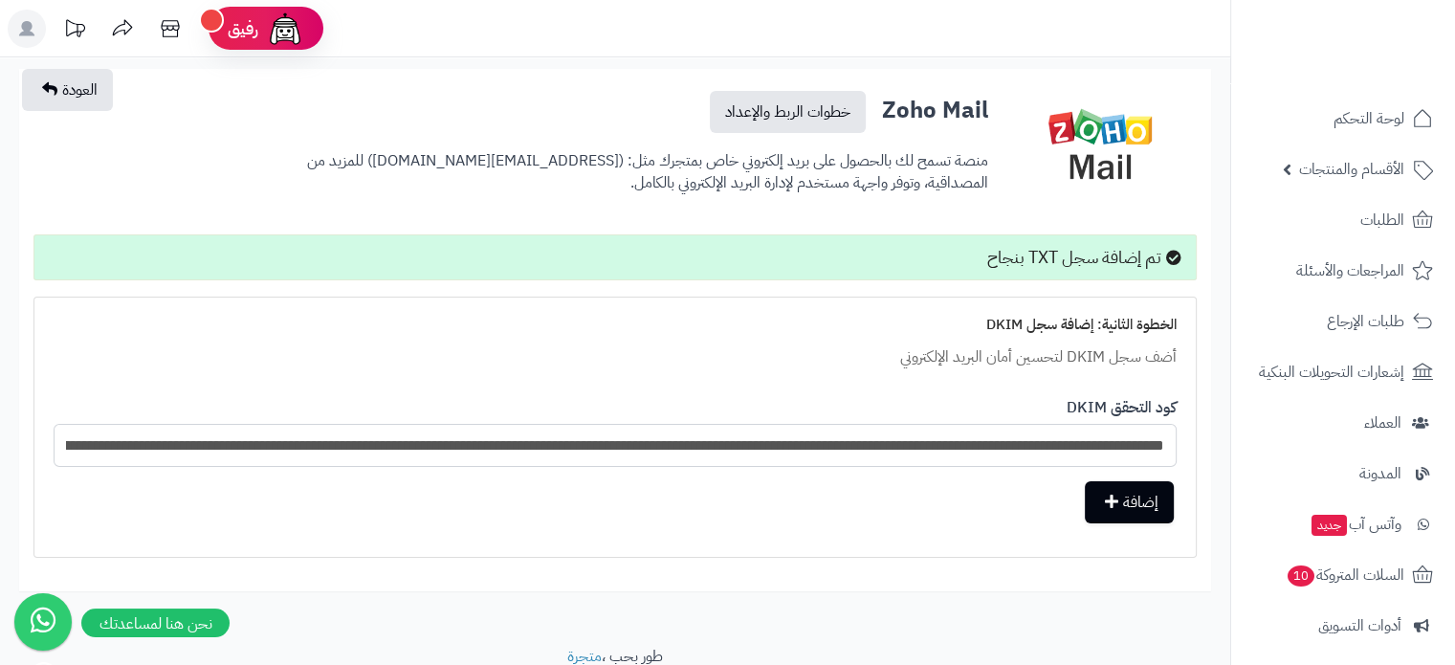
scroll to position [0, -924]
type input "**********"
click at [1118, 489] on button "إضافة" at bounding box center [1129, 501] width 89 height 42
click at [796, 113] on link "خطوات الربط والإعداد" at bounding box center [788, 112] width 156 height 42
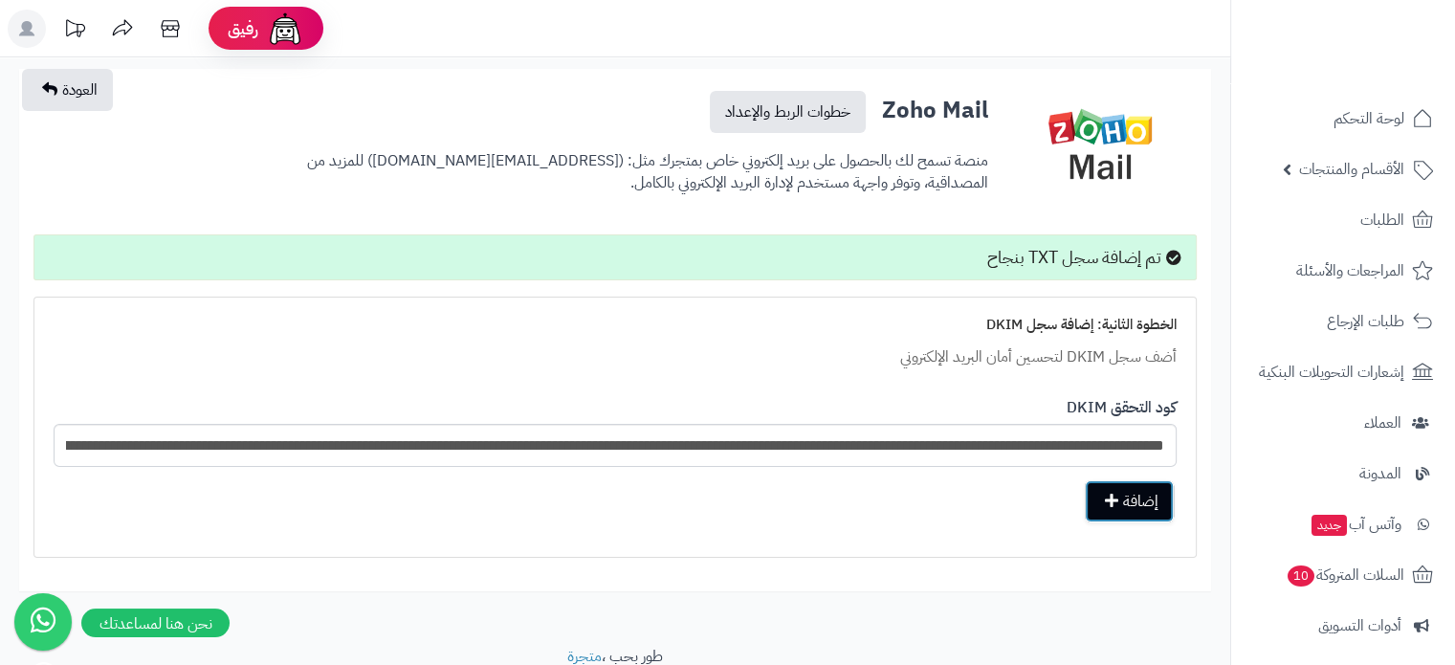
click at [1122, 512] on button "إضافة" at bounding box center [1129, 501] width 89 height 42
